Goal: Find specific page/section: Find specific page/section

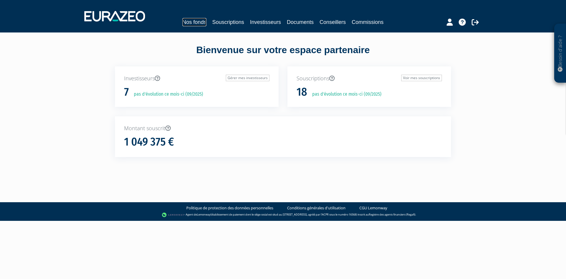
click at [198, 22] on link "Nos fonds" at bounding box center [195, 22] width 24 height 8
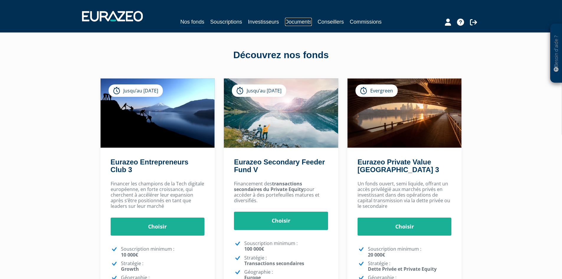
click at [300, 22] on link "Documents" at bounding box center [298, 22] width 27 height 8
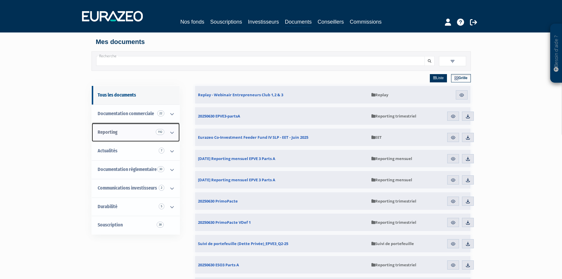
click at [132, 129] on link "Reporting 192" at bounding box center [136, 132] width 88 height 19
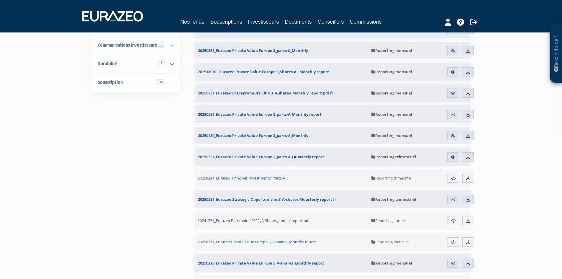
scroll to position [177, 0]
